Goal: Answer question/provide support: Share knowledge or assist other users

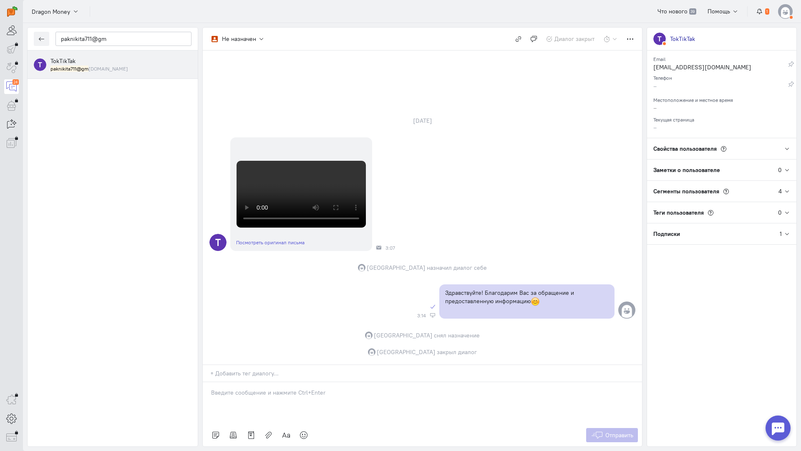
scroll to position [281, 0]
click at [41, 37] on icon "button" at bounding box center [41, 39] width 6 height 6
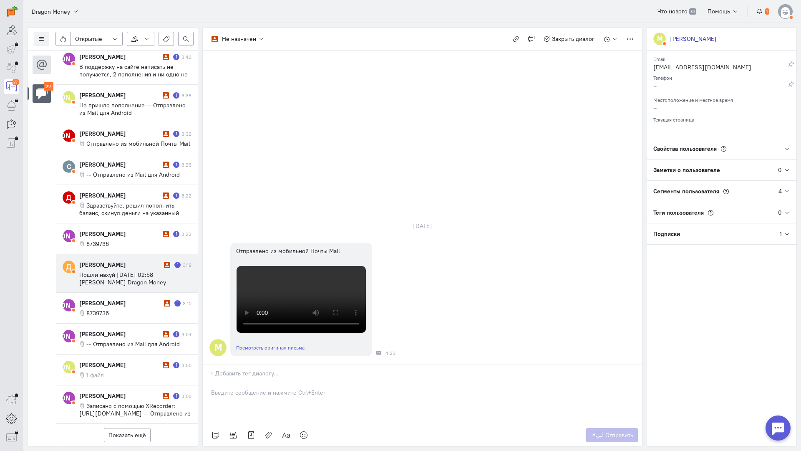
scroll to position [439, 0]
click at [129, 428] on button "Показать ещё" at bounding box center [127, 435] width 47 height 14
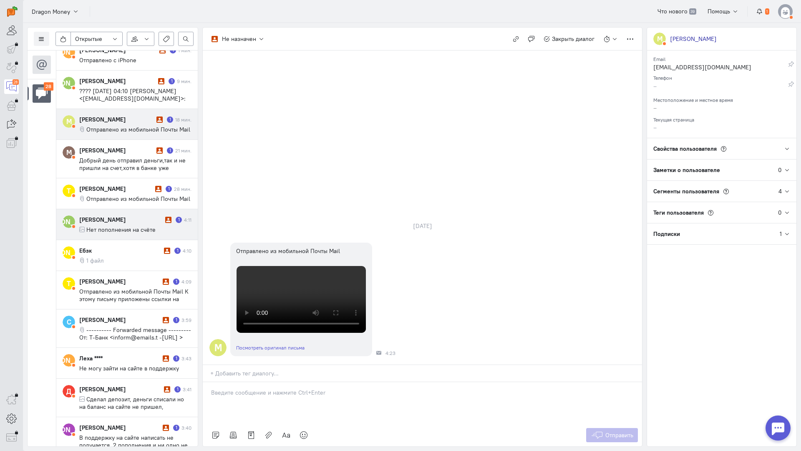
scroll to position [0, 0]
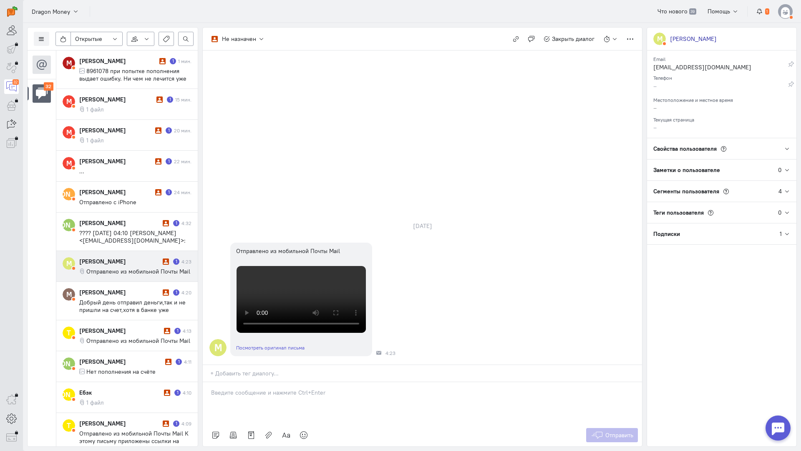
drag, startPoint x: 39, startPoint y: 204, endPoint x: 46, endPoint y: 198, distance: 9.5
click at [39, 204] on cq-conversations-channel-list "32" at bounding box center [42, 248] width 28 height 396
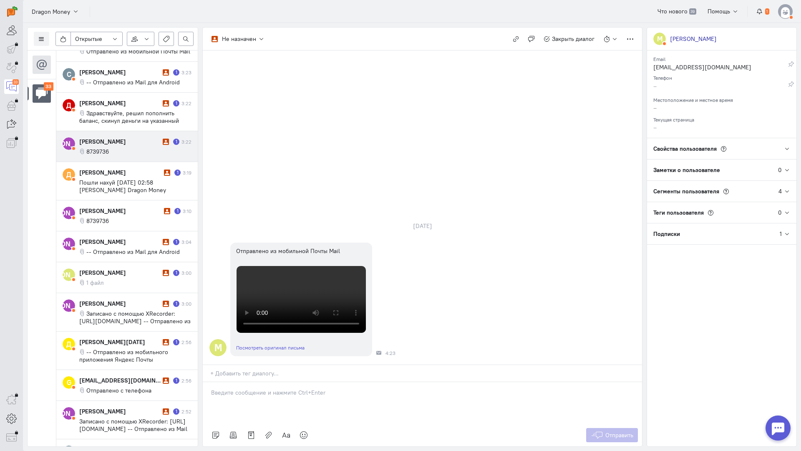
scroll to position [702, 0]
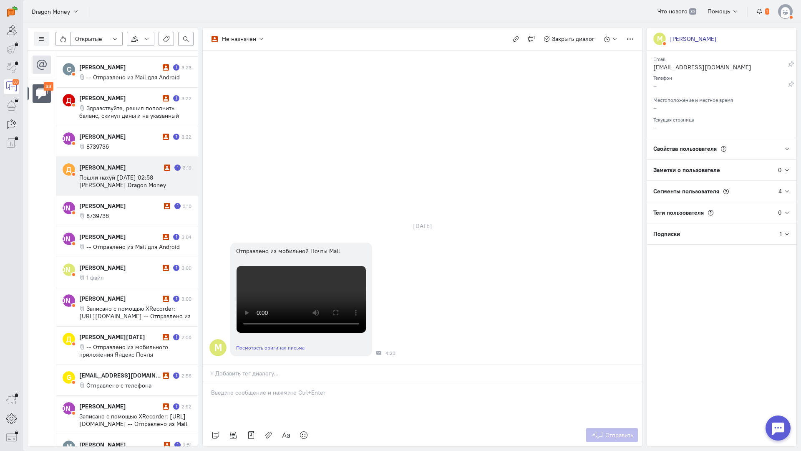
click at [129, 186] on span "Пошли нахуй [DATE] 02:58 [PERSON_NAME] Dragon Money <[EMAIL_ADDRESS][DOMAIN_NAM…" at bounding box center [132, 185] width 106 height 23
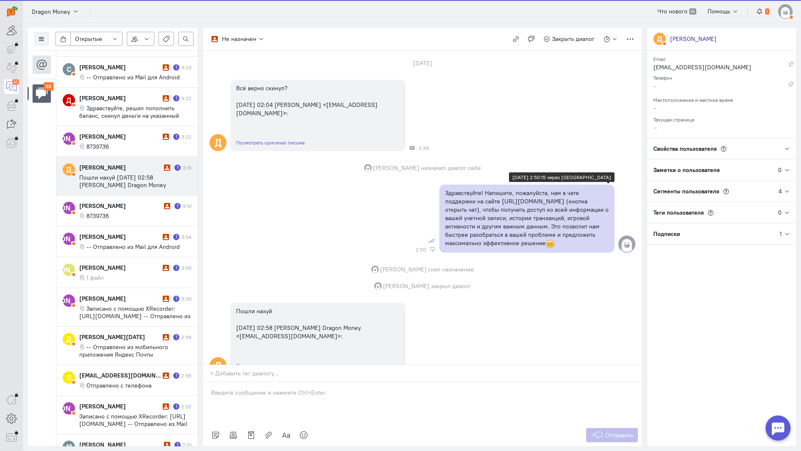
scroll to position [69, 0]
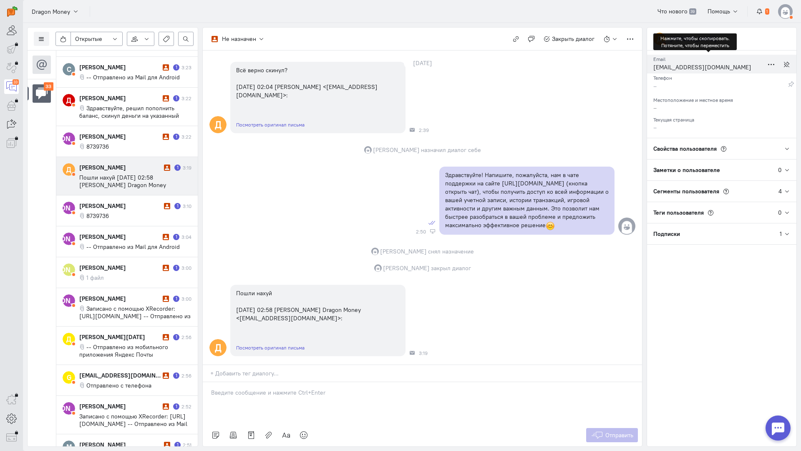
click at [675, 63] on div "[EMAIL_ADDRESS][DOMAIN_NAME]" at bounding box center [708, 68] width 110 height 10
click at [679, 65] on div "[EMAIL_ADDRESS][DOMAIN_NAME]" at bounding box center [708, 68] width 110 height 10
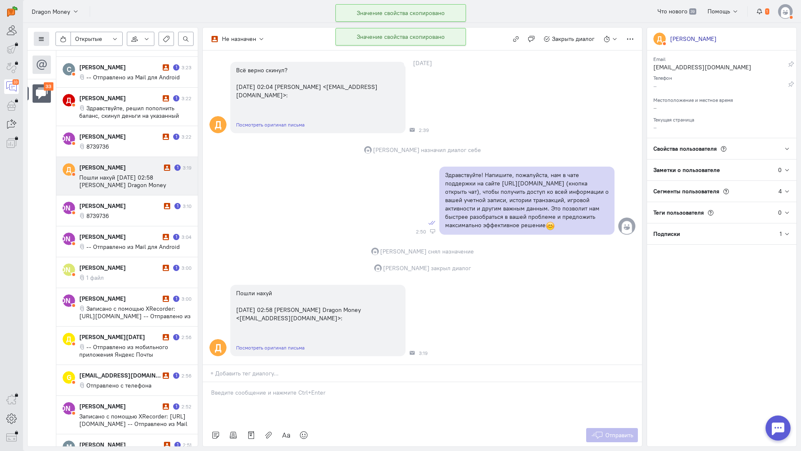
click at [43, 37] on icon at bounding box center [41, 39] width 6 height 6
click at [73, 57] on span "Список пользователей" at bounding box center [81, 56] width 62 height 8
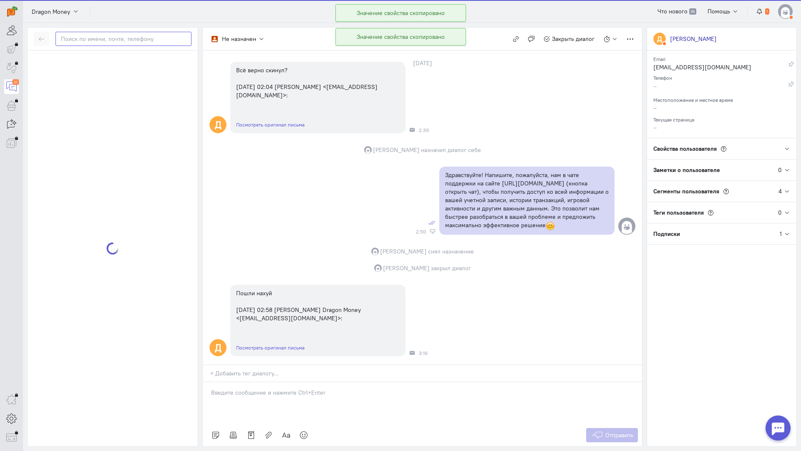
click at [112, 40] on input "text" at bounding box center [123, 39] width 136 height 14
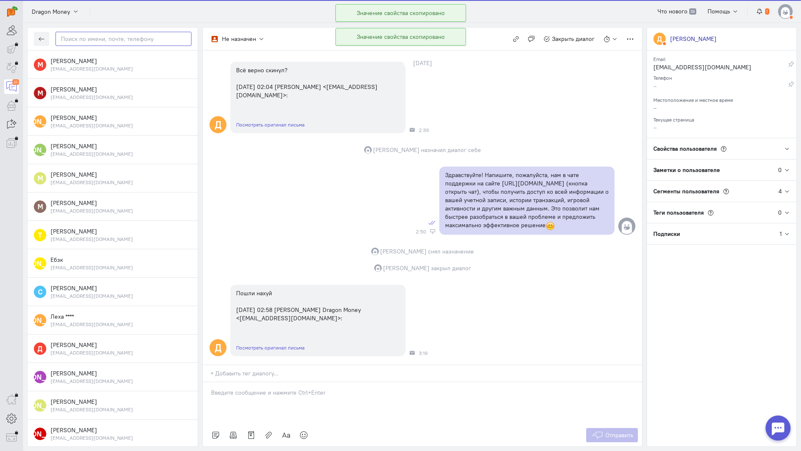
paste input "susanindmitrij1"
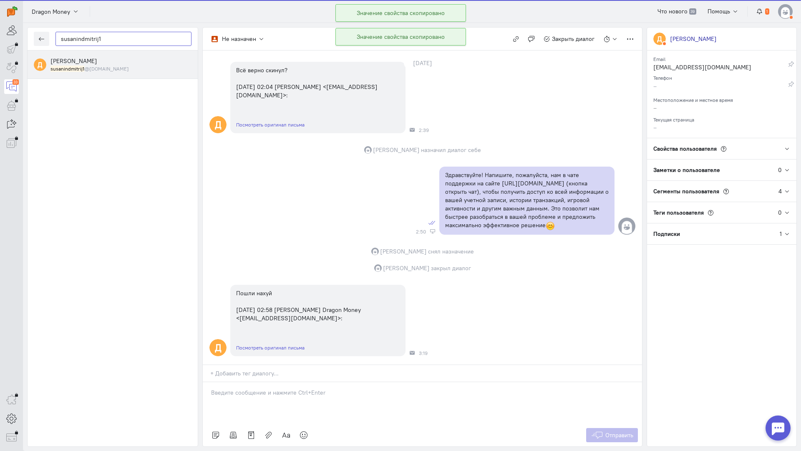
type input "susanindmitrij1"
click at [98, 65] on small "susanindmitrij1 @[DOMAIN_NAME]" at bounding box center [89, 68] width 78 height 7
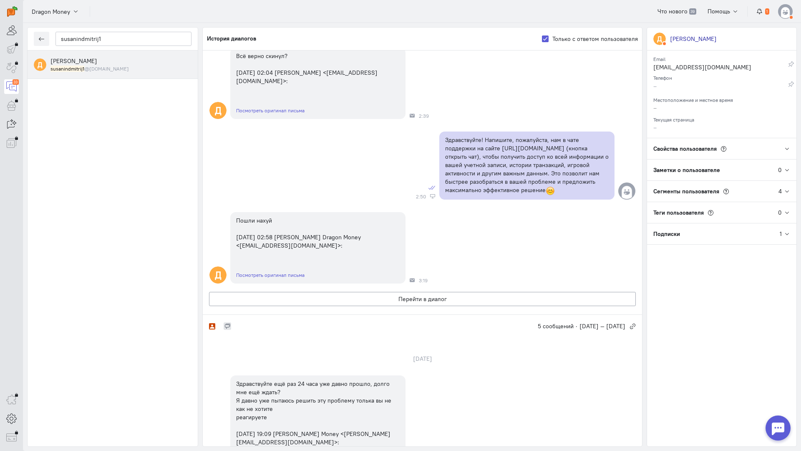
scroll to position [0, 0]
